Goal: Transaction & Acquisition: Purchase product/service

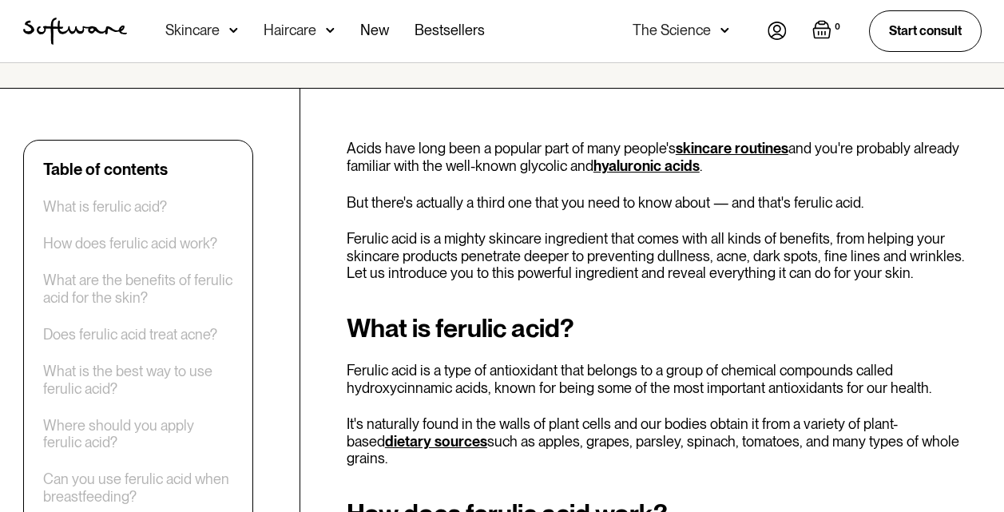
scroll to position [253, 0]
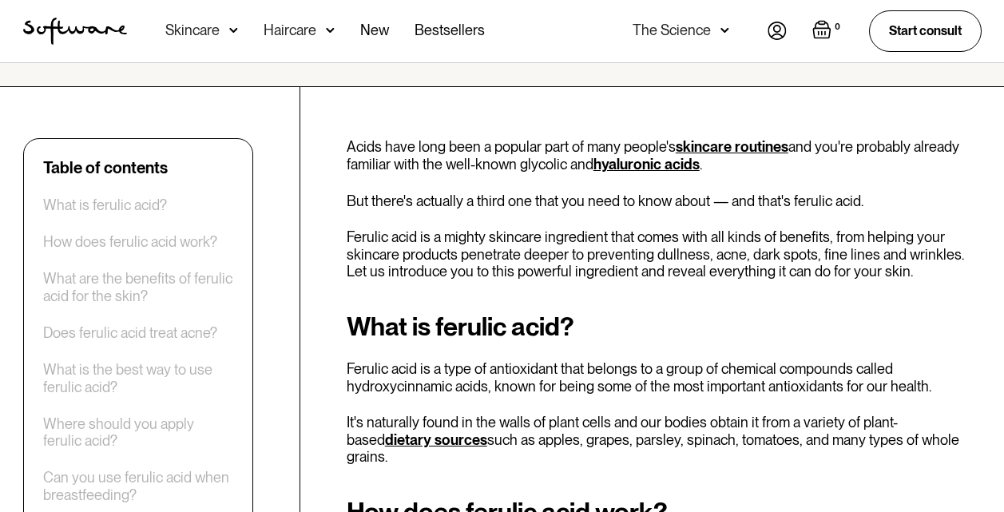
click at [559, 375] on p "Ferulic acid is a type of antioxidant that belongs to a group of chemical compo…" at bounding box center [664, 377] width 635 height 34
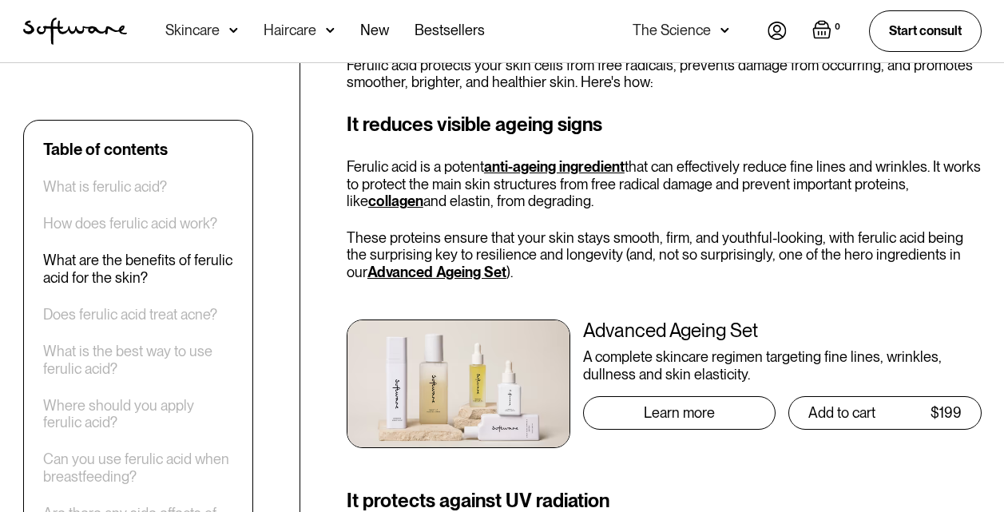
scroll to position [924, 0]
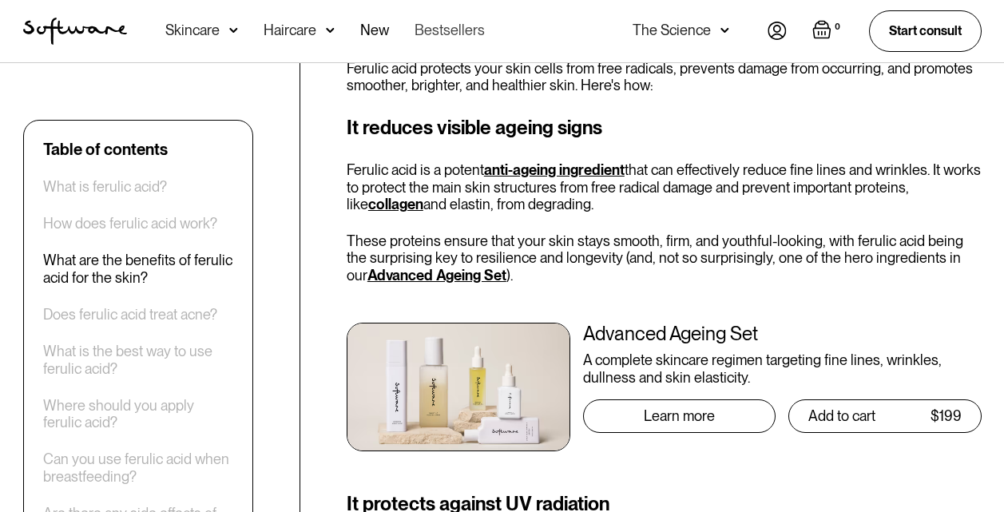
click at [435, 30] on link "Bestsellers" at bounding box center [449, 31] width 70 height 62
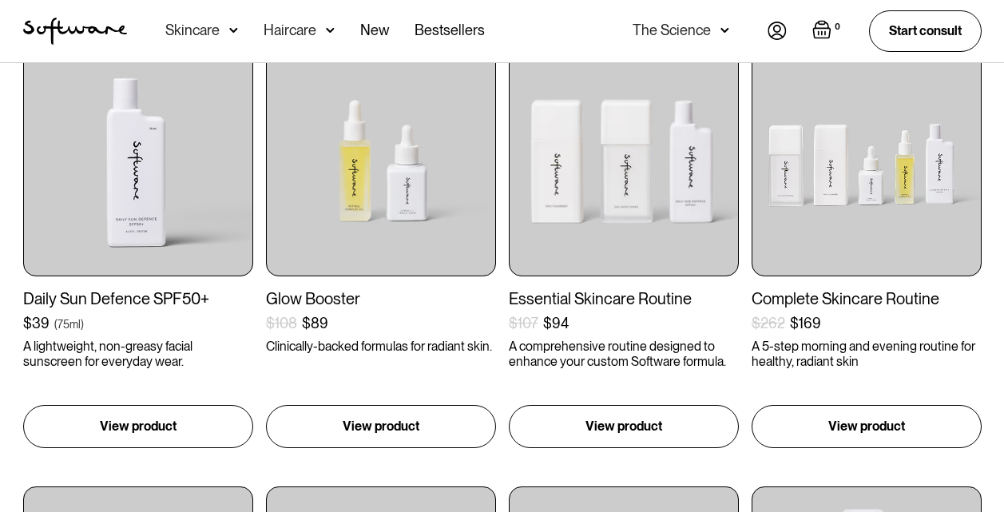
scroll to position [354, 0]
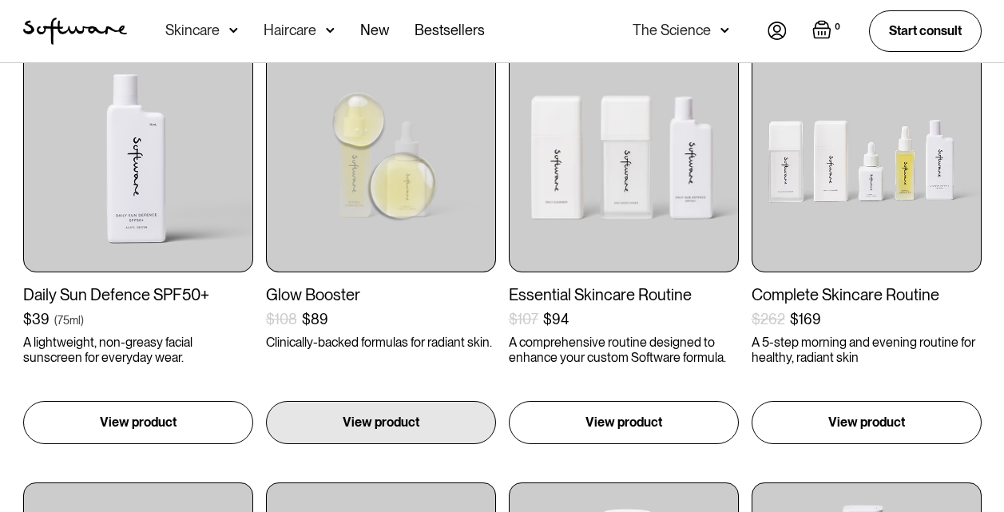
click at [438, 255] on img at bounding box center [381, 157] width 230 height 230
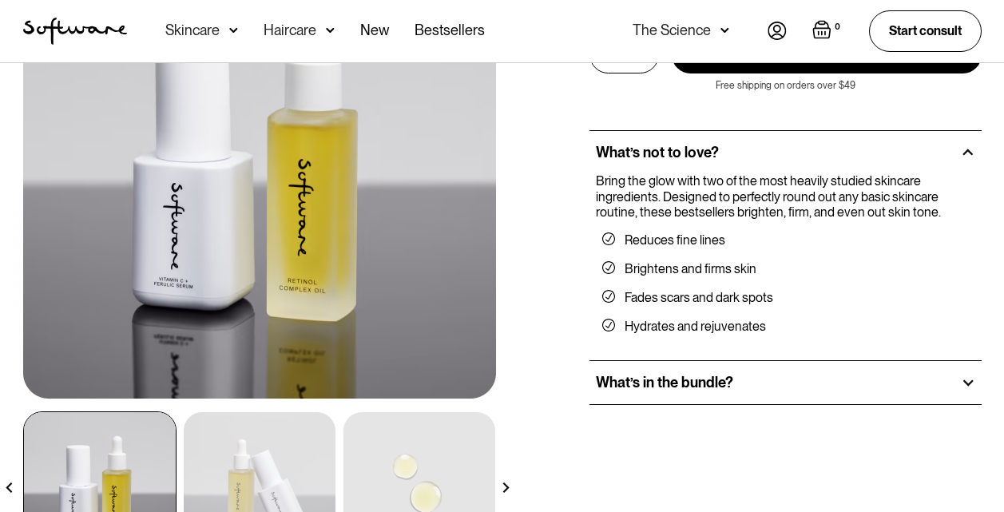
scroll to position [196, 0]
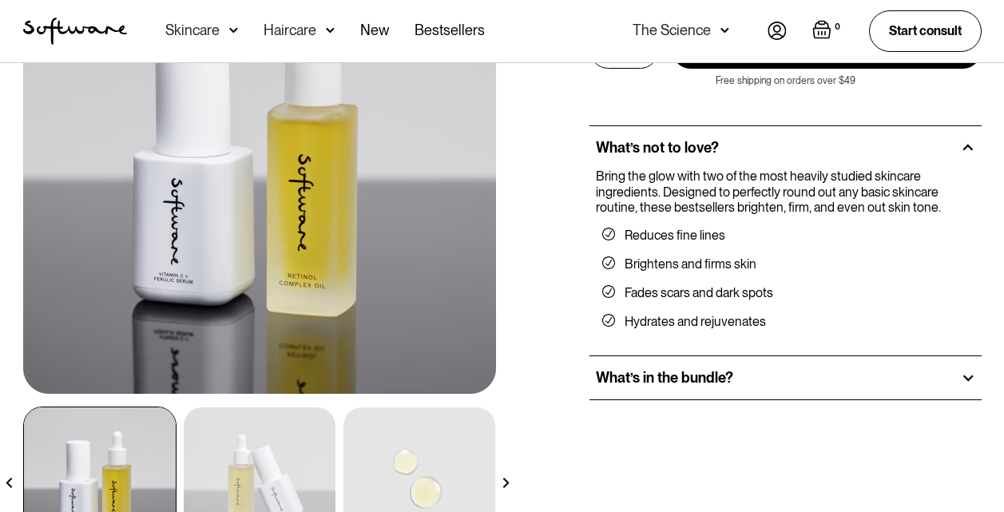
click at [608, 380] on h2 "What’s in the bundle?" at bounding box center [664, 378] width 137 height 18
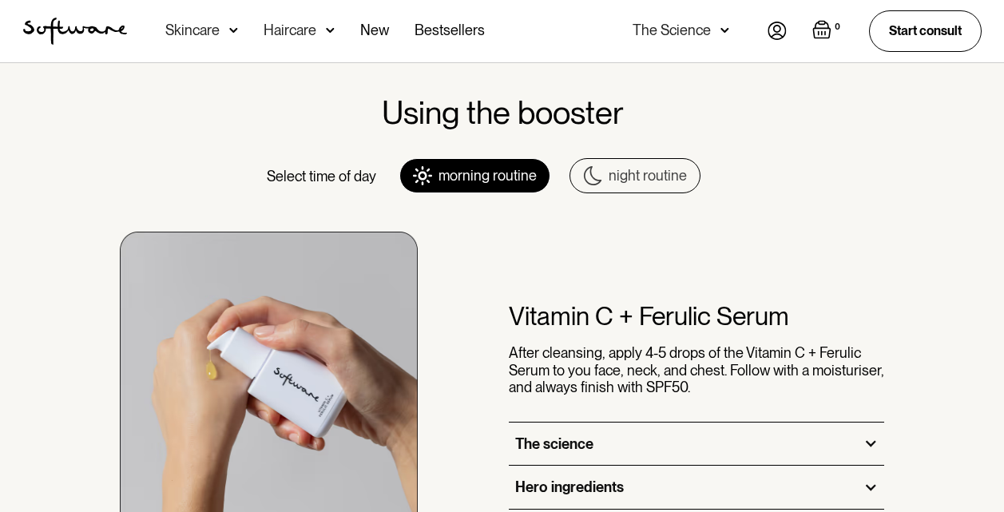
scroll to position [815, 0]
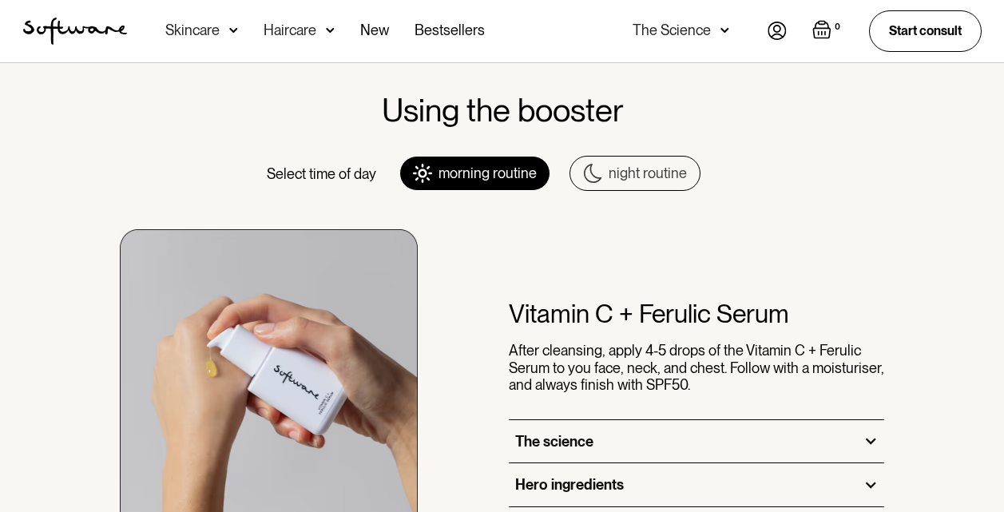
click at [556, 490] on div "Hero ingredients" at bounding box center [697, 484] width 376 height 43
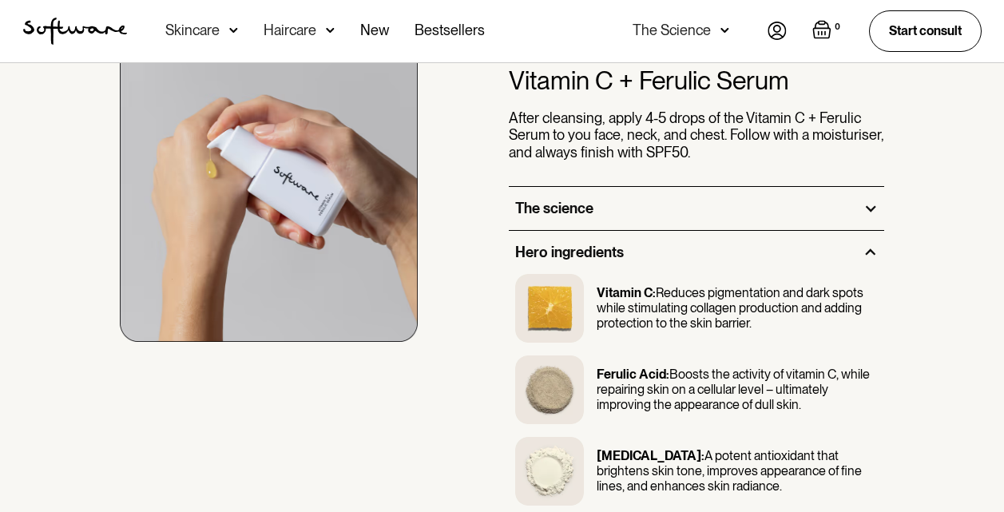
scroll to position [1015, 0]
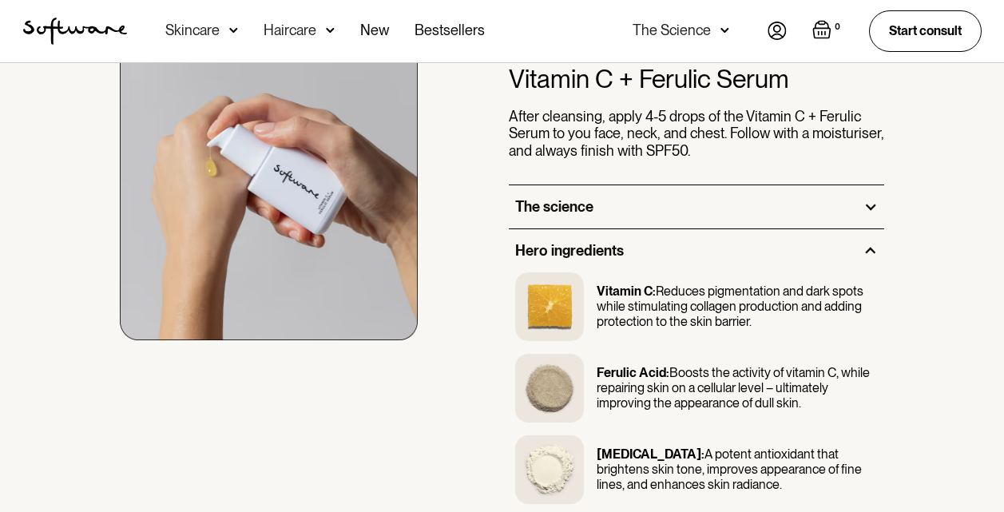
click at [556, 486] on img at bounding box center [549, 469] width 69 height 69
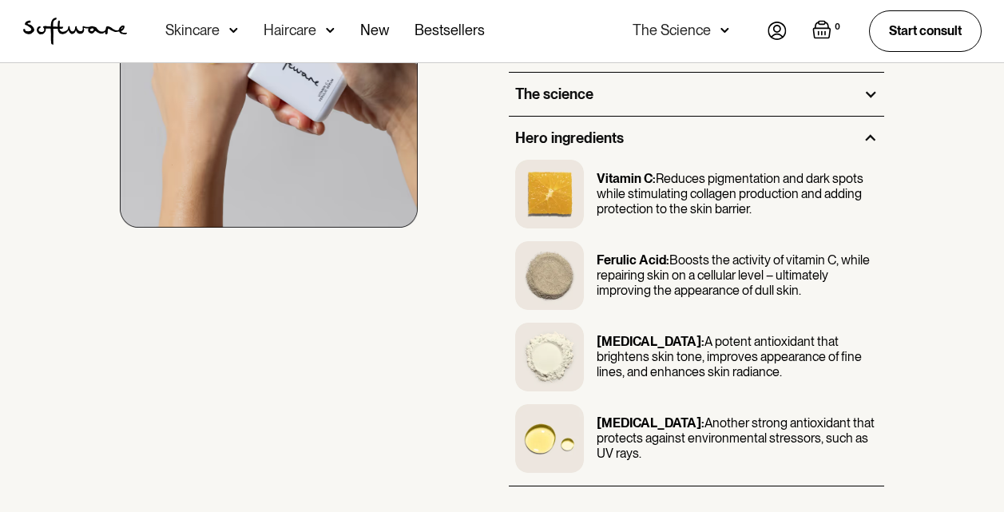
scroll to position [1132, 0]
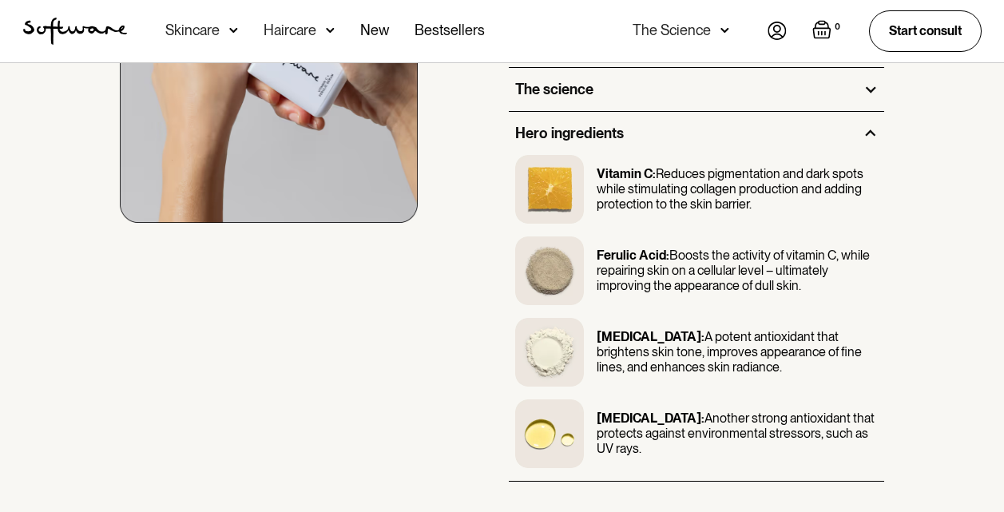
click at [556, 477] on div "Using the booster Select time of day morning routine night routine Vitamin C + …" at bounding box center [502, 140] width 1004 height 837
